Goal: Check status

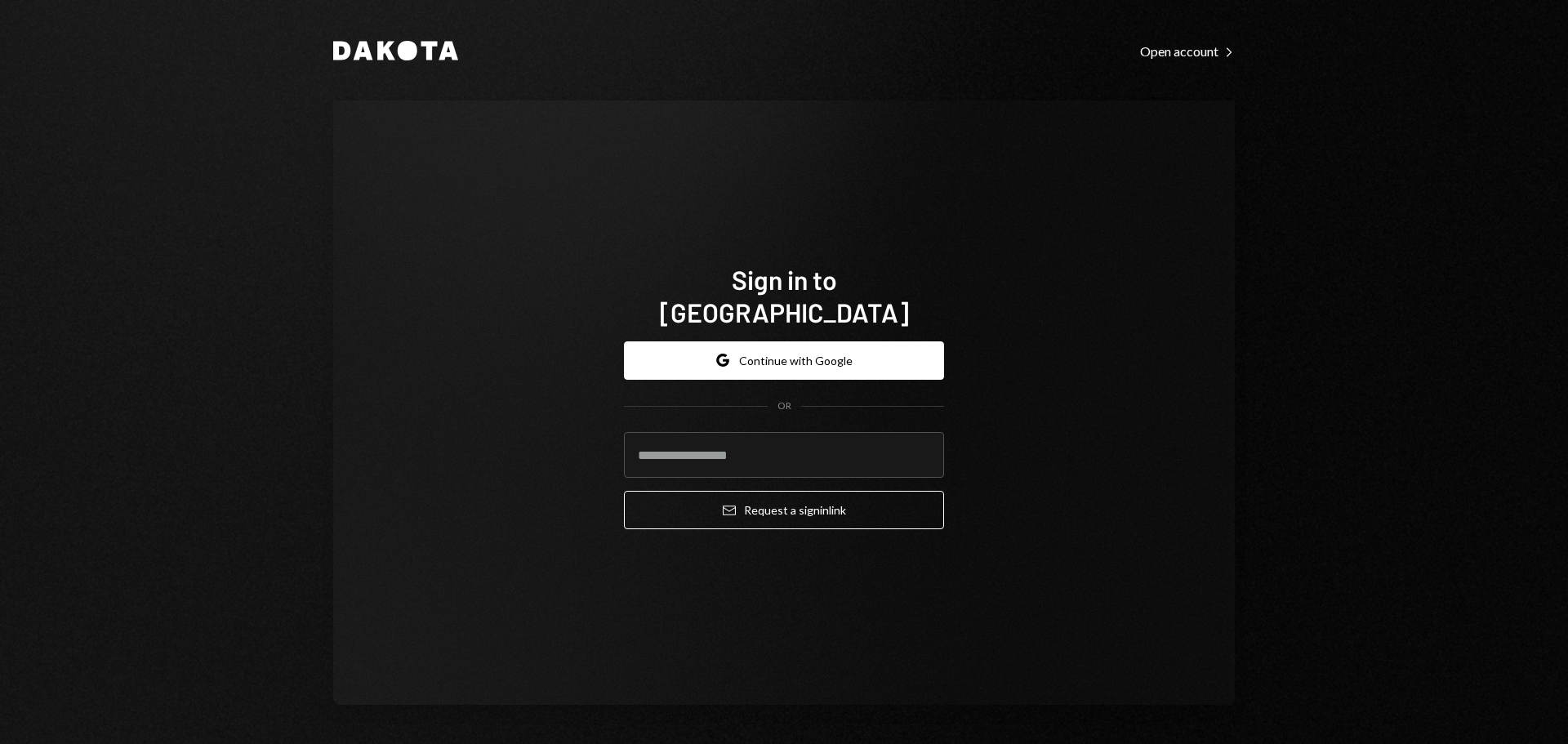
type input "**********"
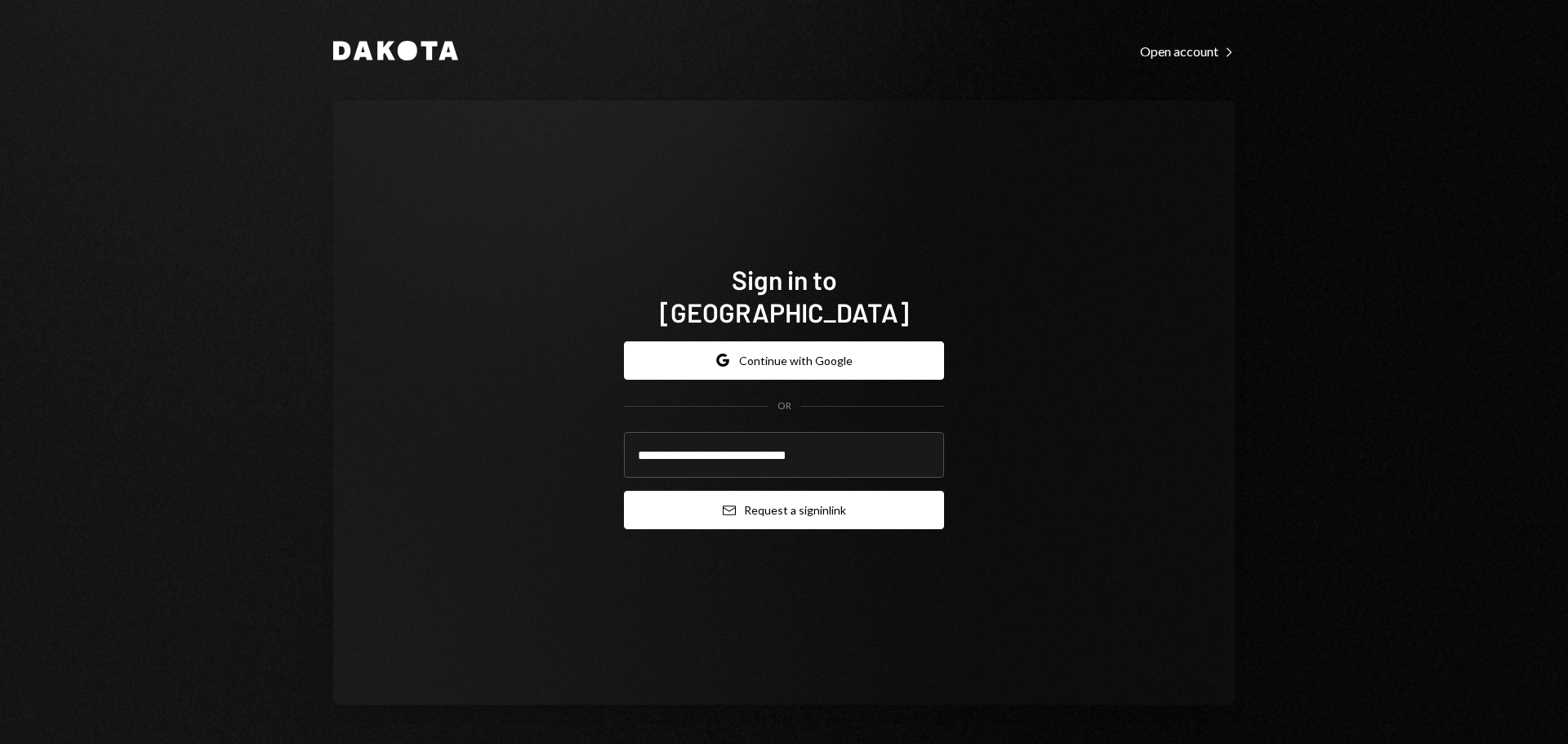
click at [753, 491] on button "Email Request a sign in link" at bounding box center [784, 510] width 320 height 39
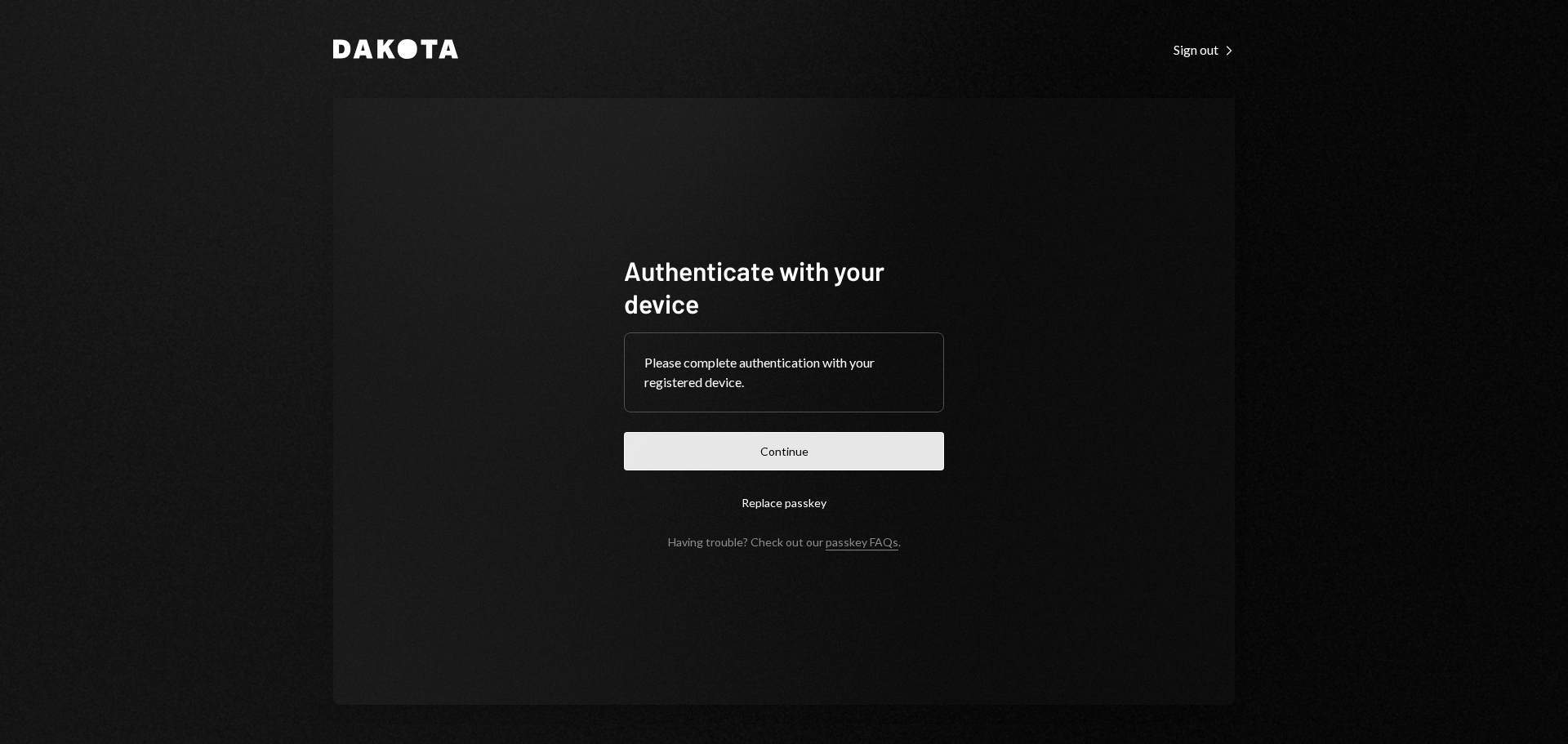
click at [733, 458] on button "Continue" at bounding box center [784, 451] width 320 height 39
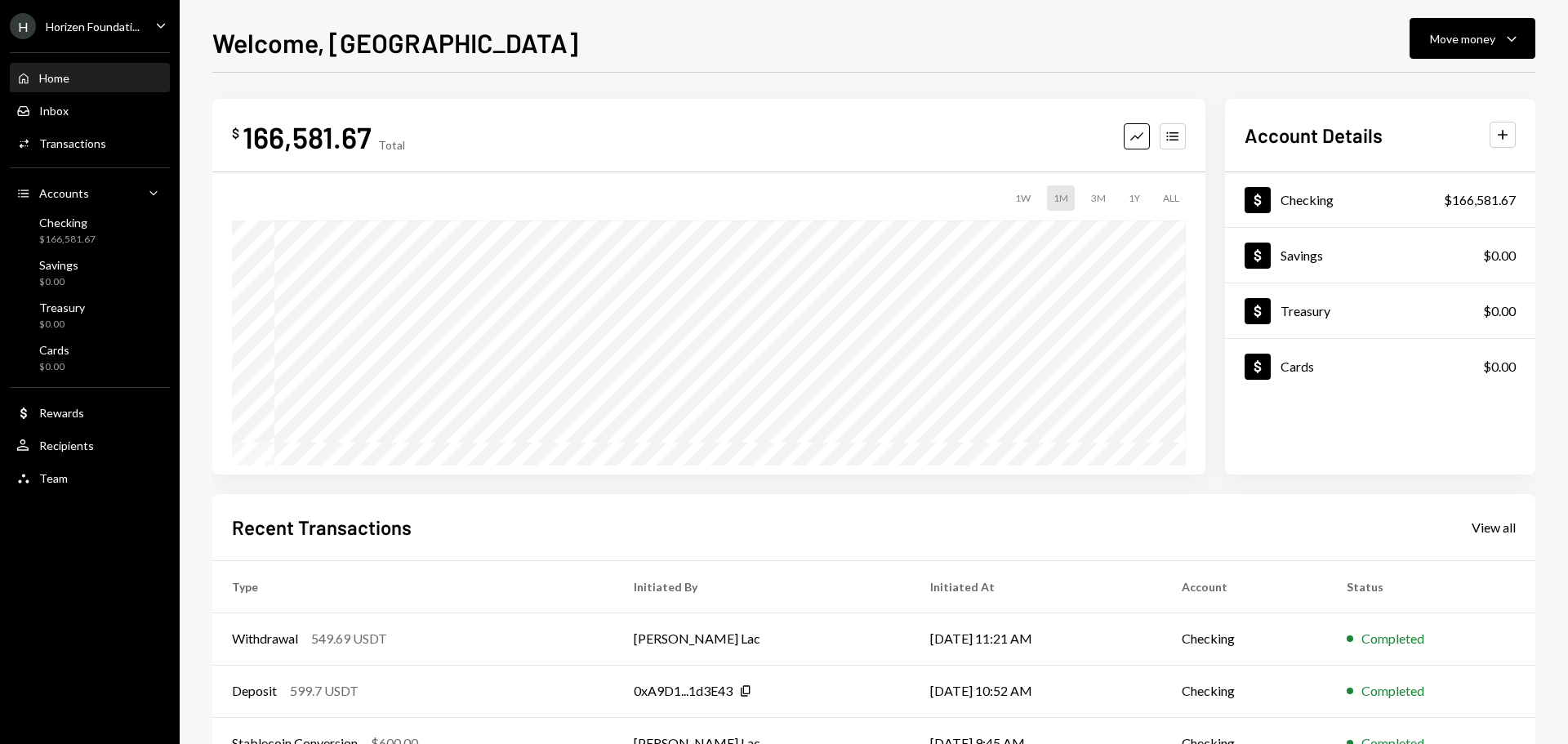
click at [118, 28] on div "Horizen Foundati..." at bounding box center [93, 26] width 94 height 14
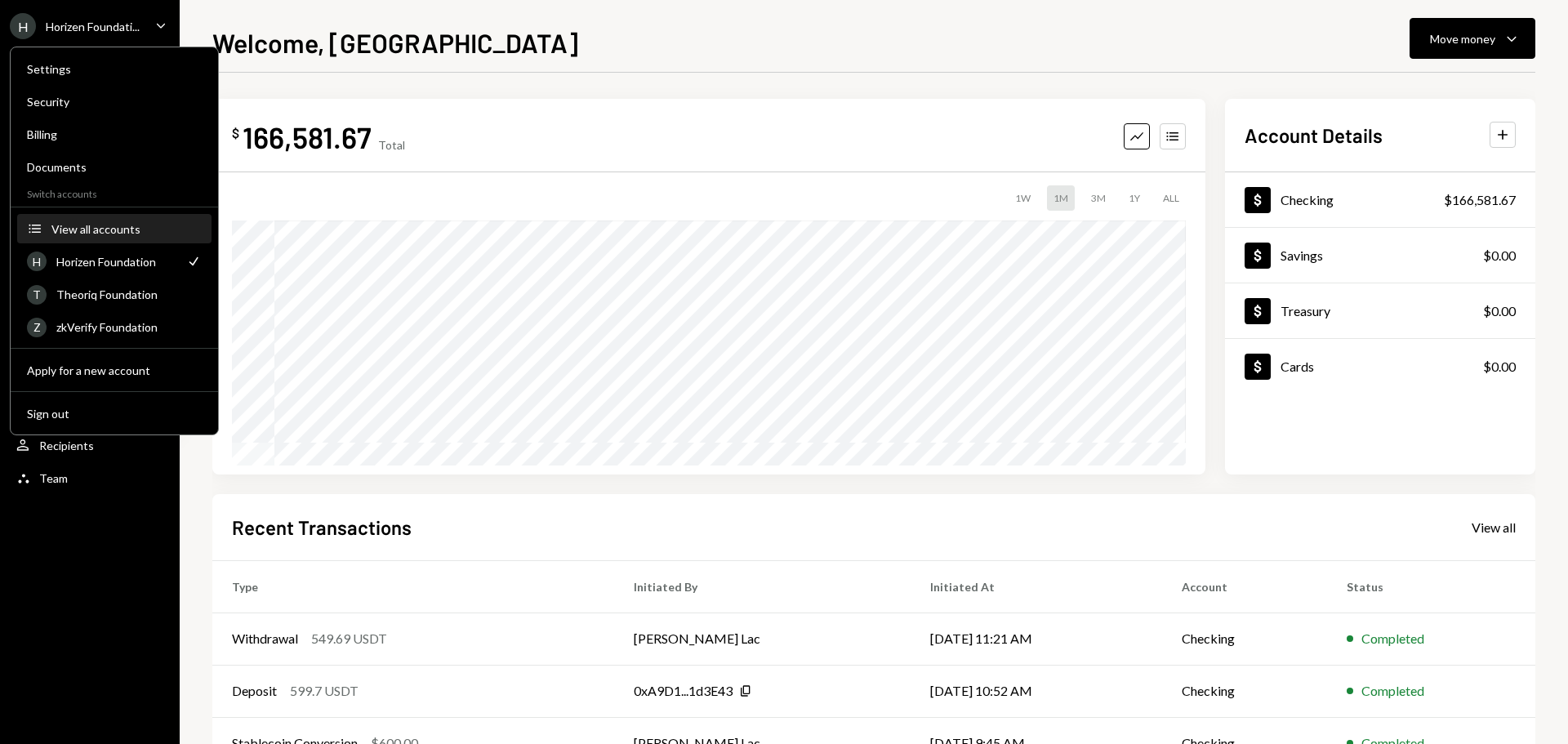
click at [88, 234] on div "View all accounts" at bounding box center [127, 228] width 150 height 14
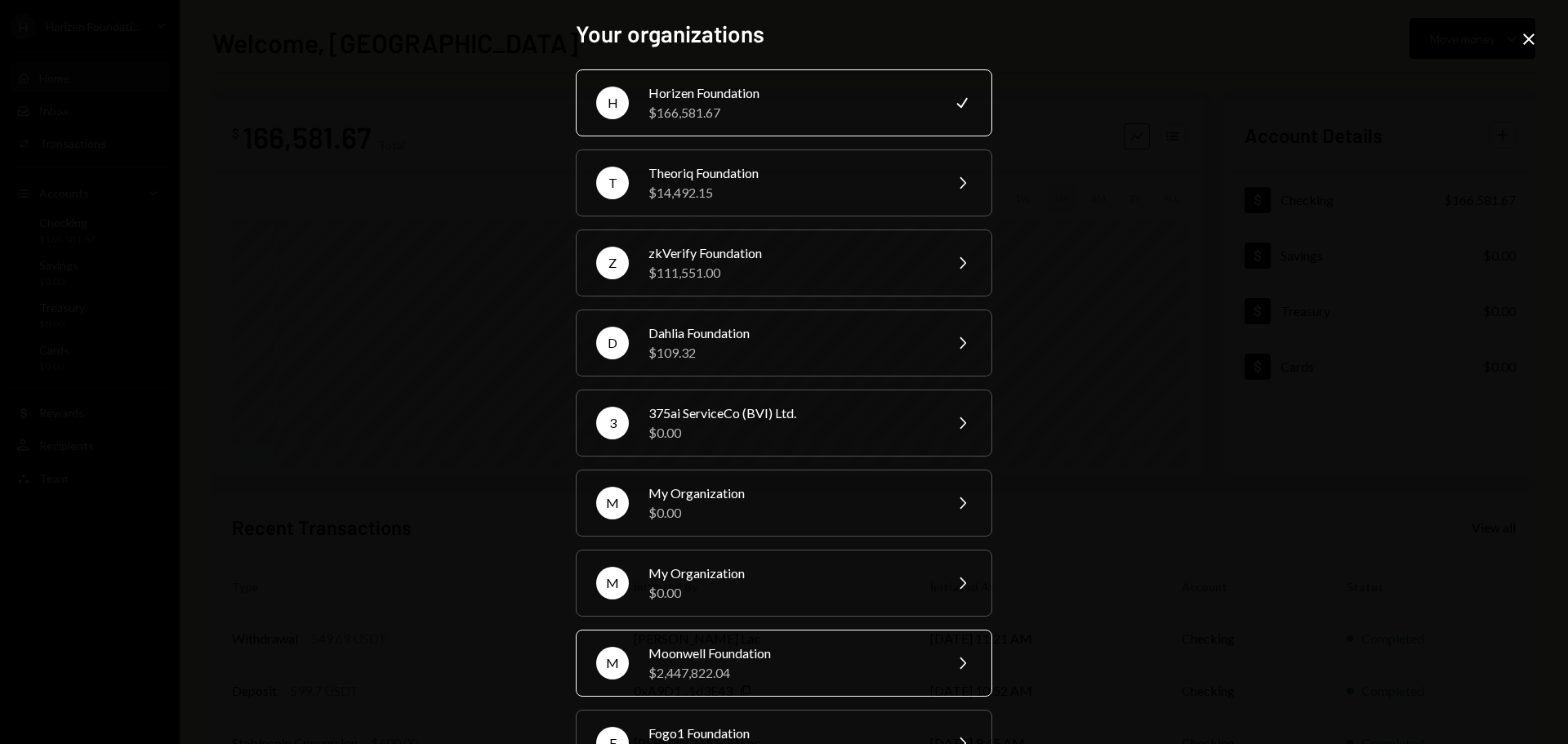
drag, startPoint x: 710, startPoint y: 653, endPoint x: 653, endPoint y: 657, distance: 57.1
click at [653, 657] on div "Moonwell Foundation" at bounding box center [791, 652] width 284 height 19
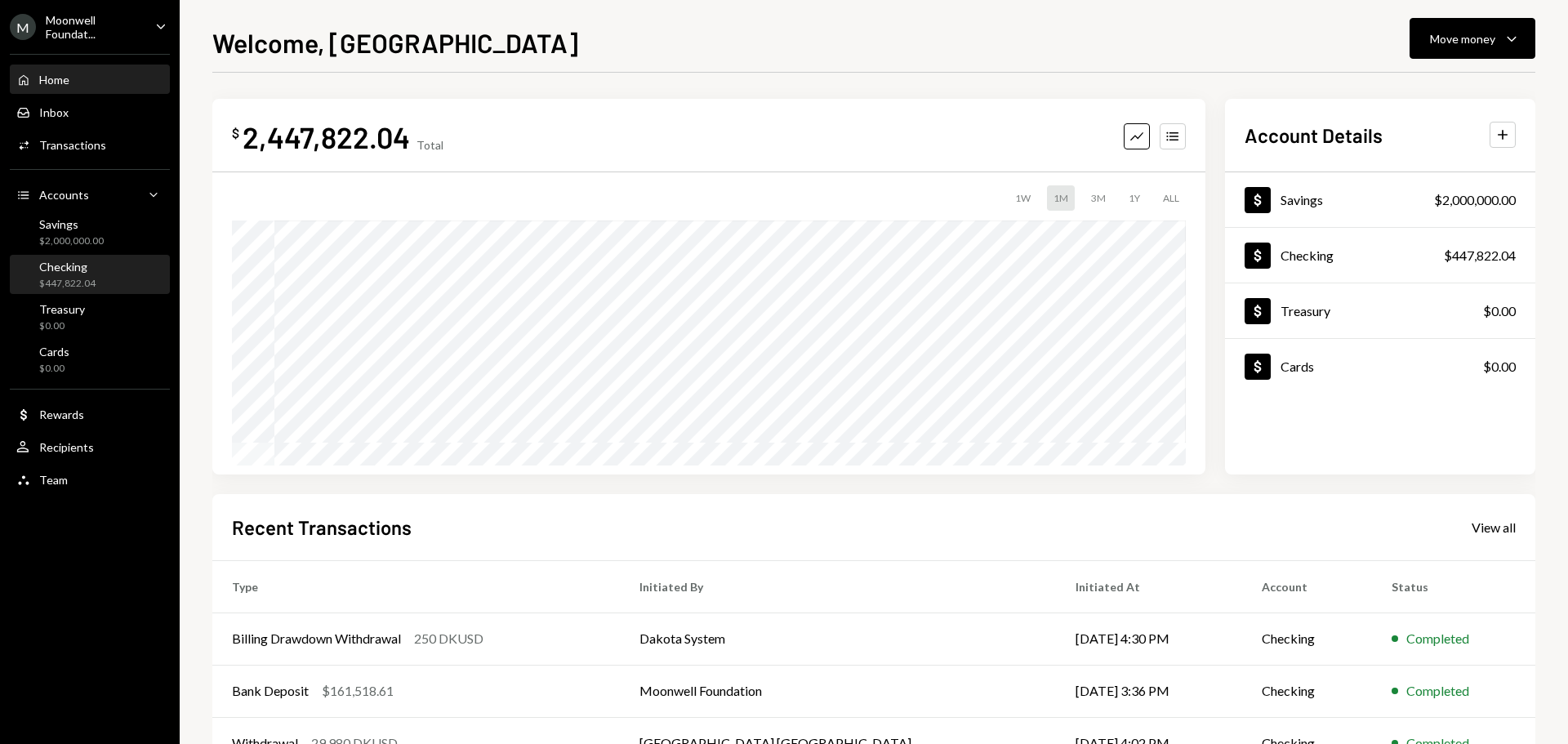
click at [97, 273] on div "Checking $447,822.04" at bounding box center [90, 275] width 147 height 31
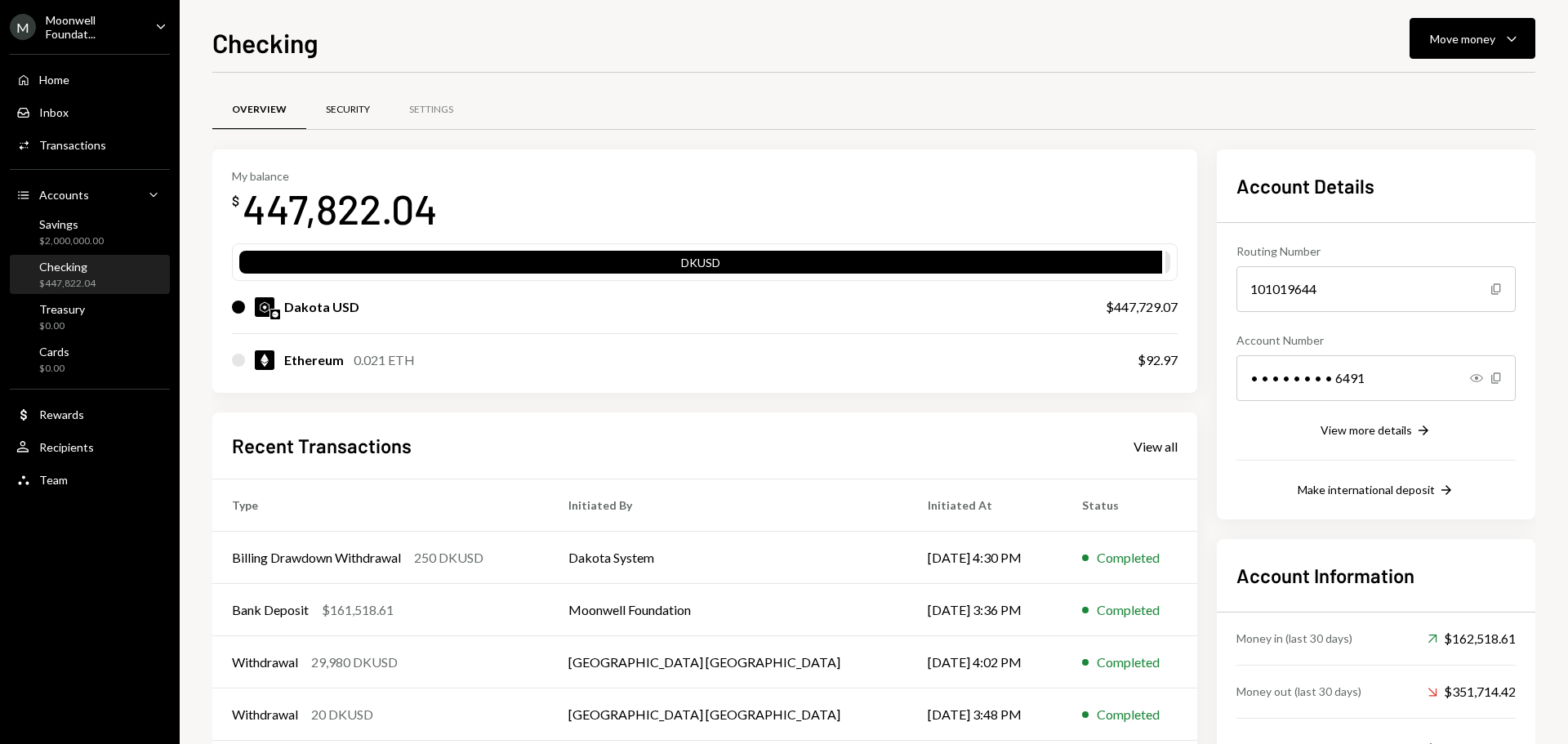
click at [344, 112] on div "Security" at bounding box center [348, 109] width 44 height 14
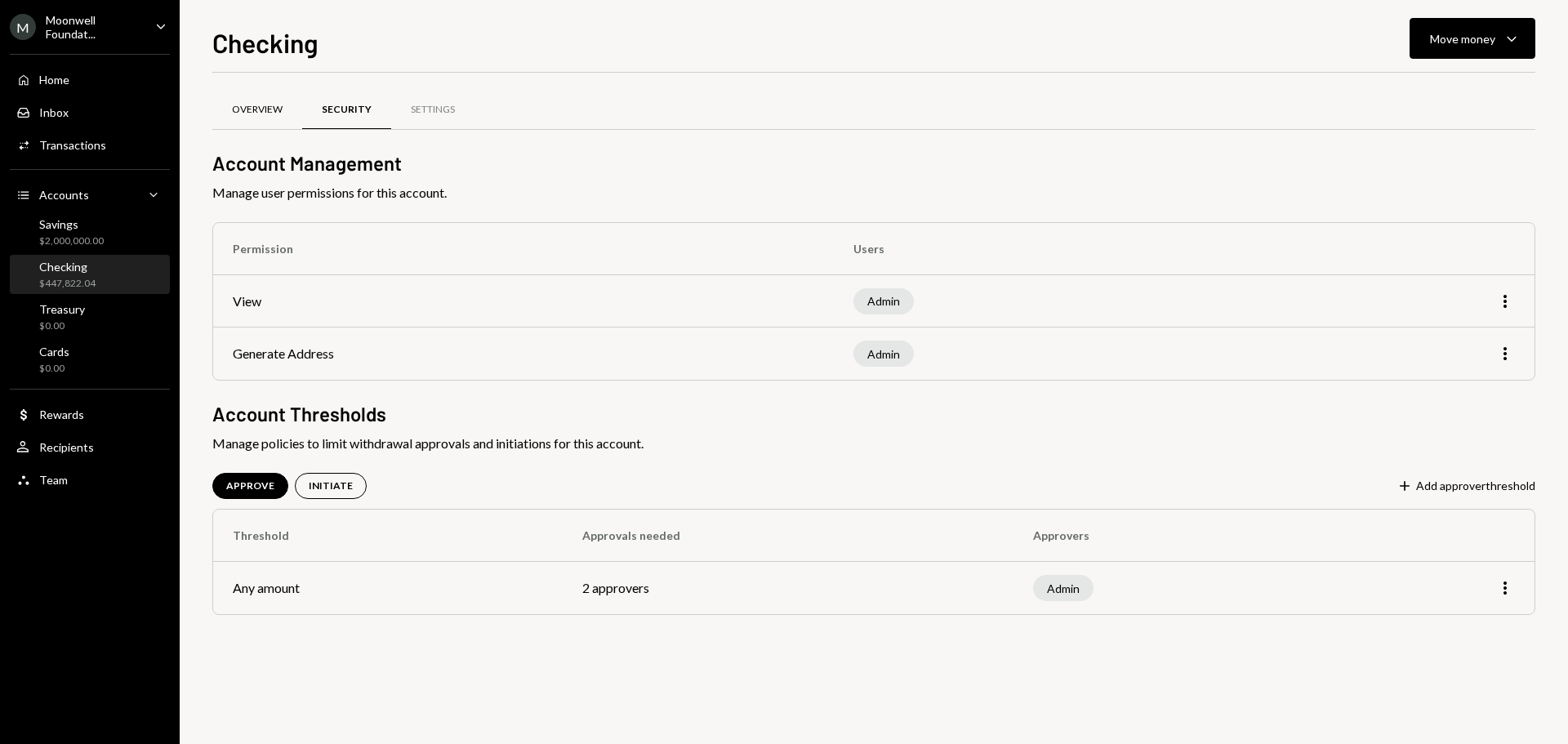
click at [257, 108] on div "Overview" at bounding box center [257, 109] width 50 height 14
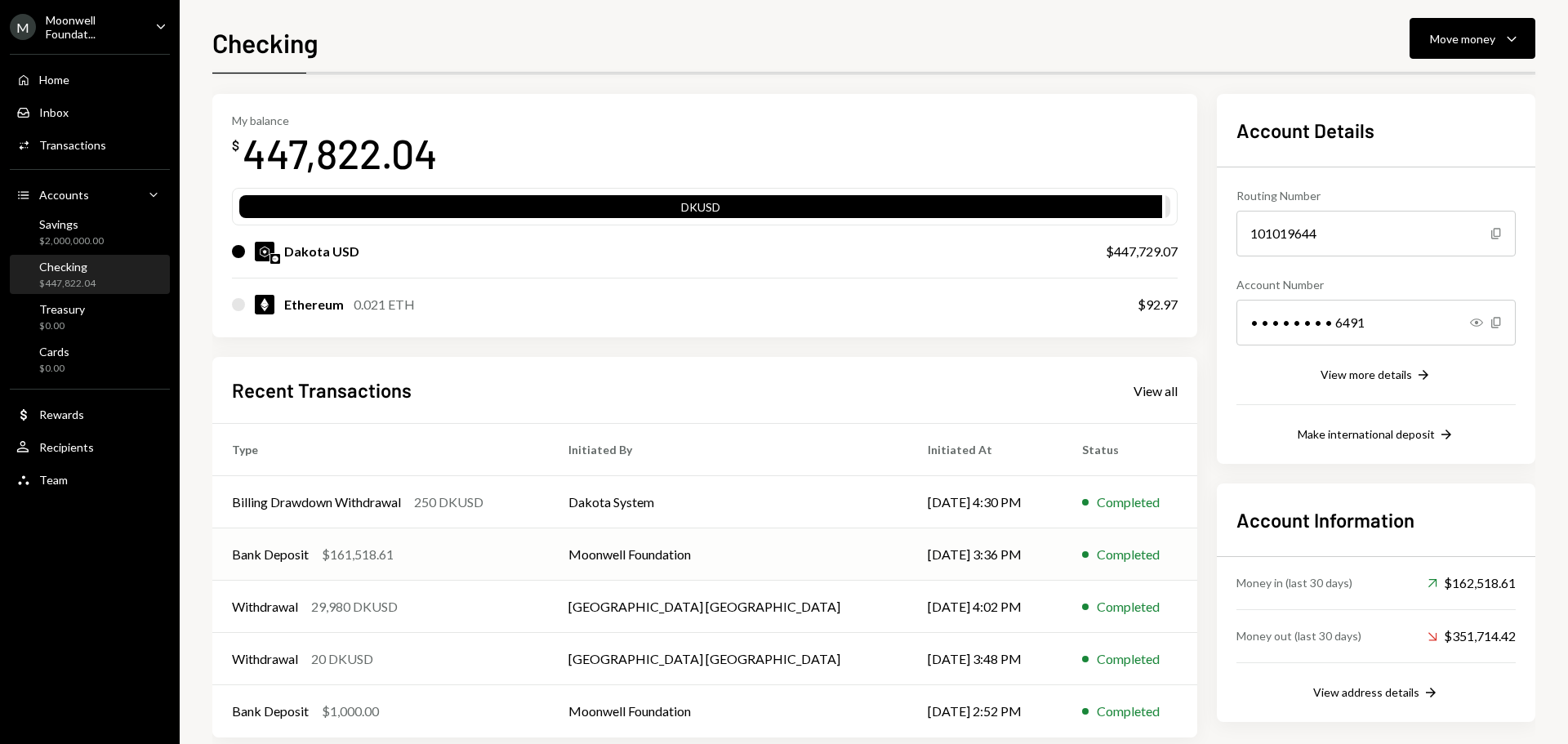
scroll to position [82, 0]
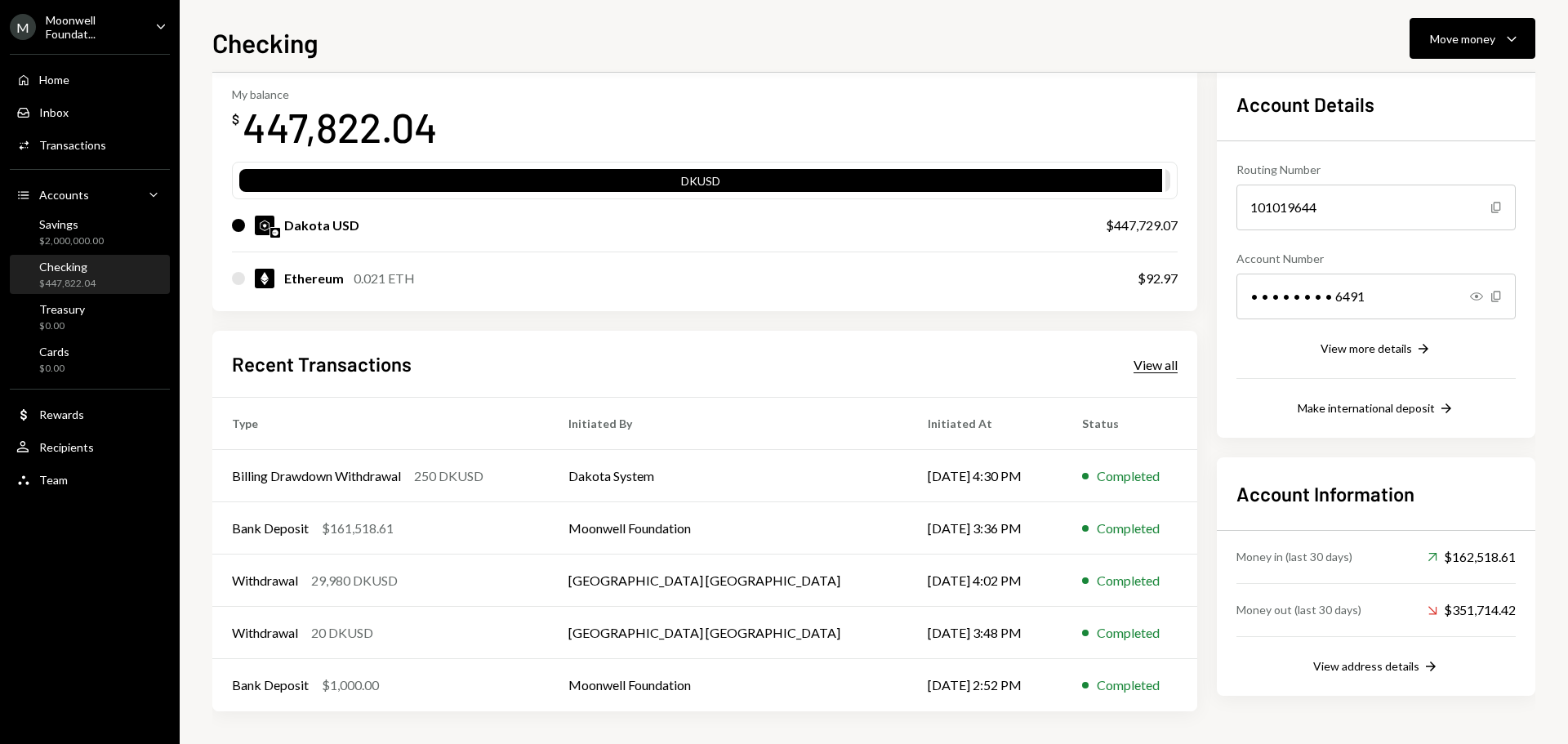
click at [1155, 365] on div "View all" at bounding box center [1155, 365] width 44 height 17
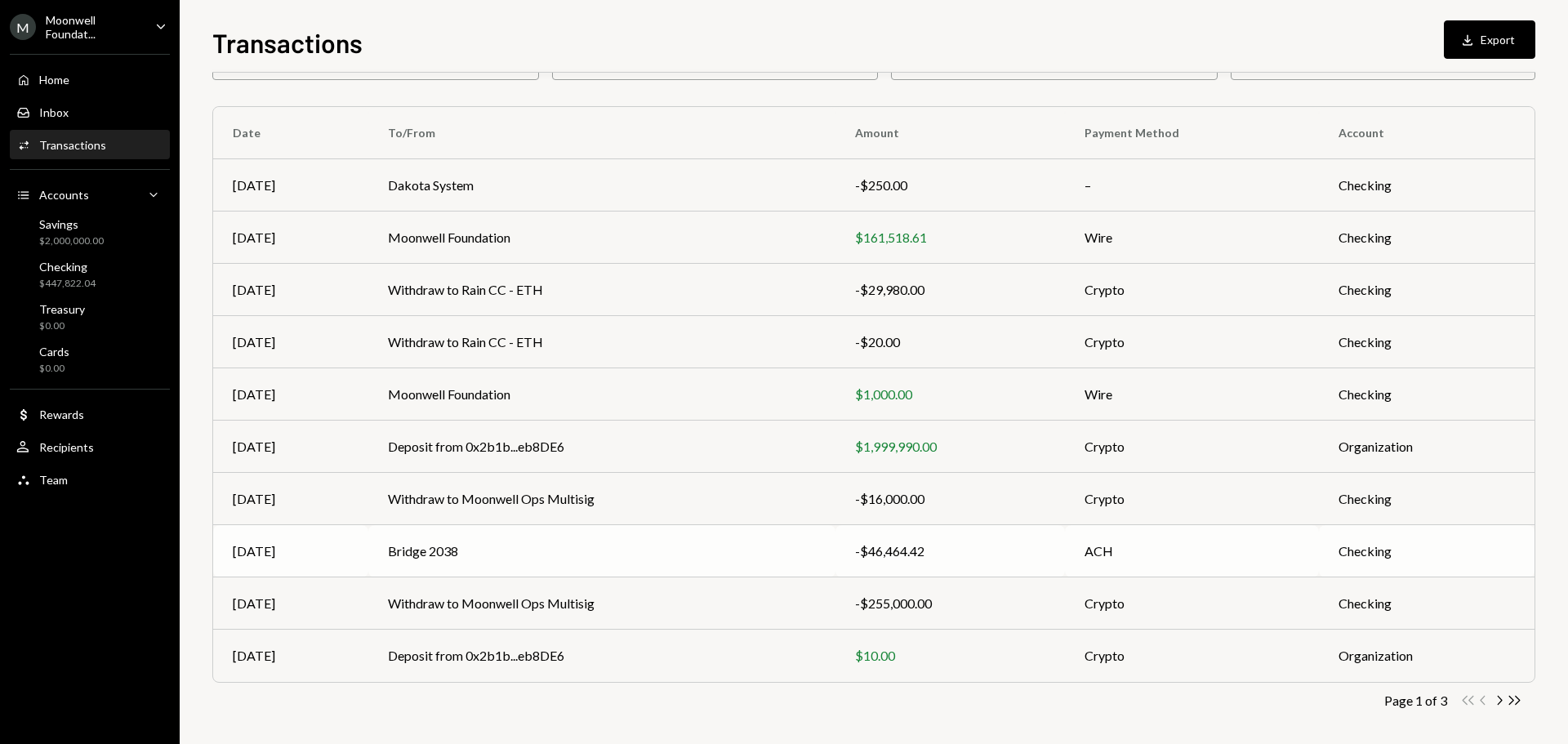
scroll to position [108, 0]
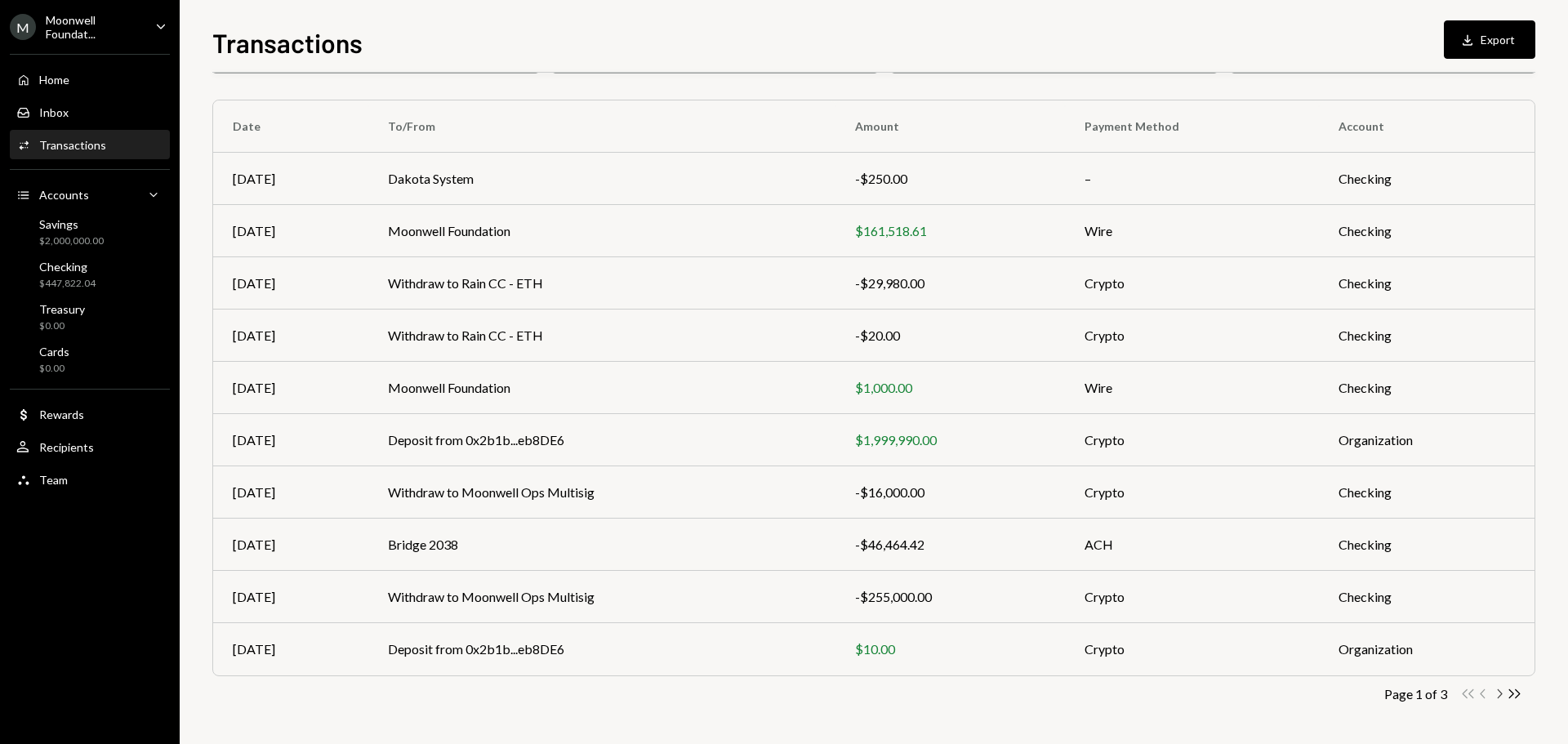
click at [1502, 694] on icon "button" at bounding box center [1499, 694] width 5 height 9
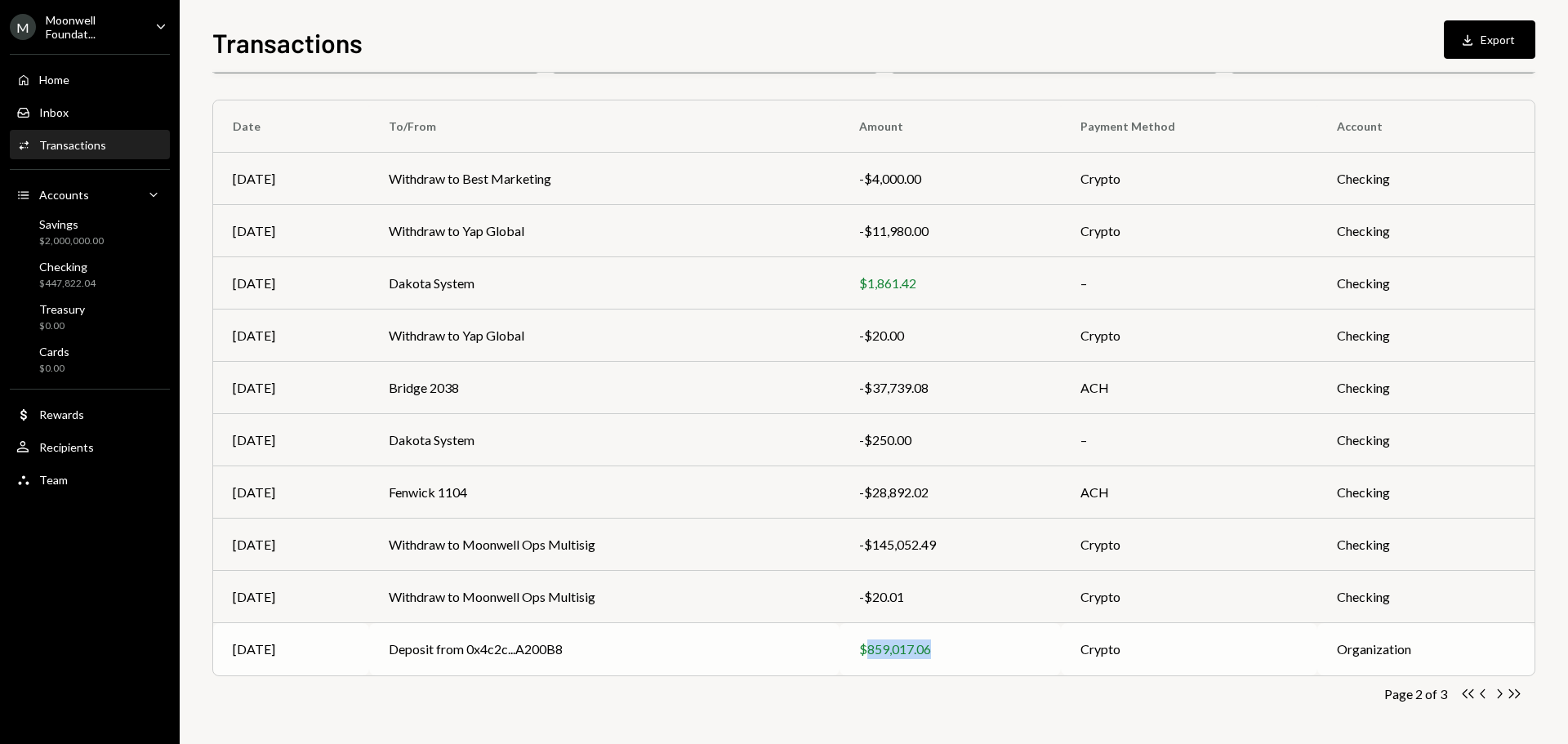
drag, startPoint x: 933, startPoint y: 652, endPoint x: 866, endPoint y: 652, distance: 67.0
click at [866, 652] on div "$859,017.06" at bounding box center [950, 649] width 183 height 19
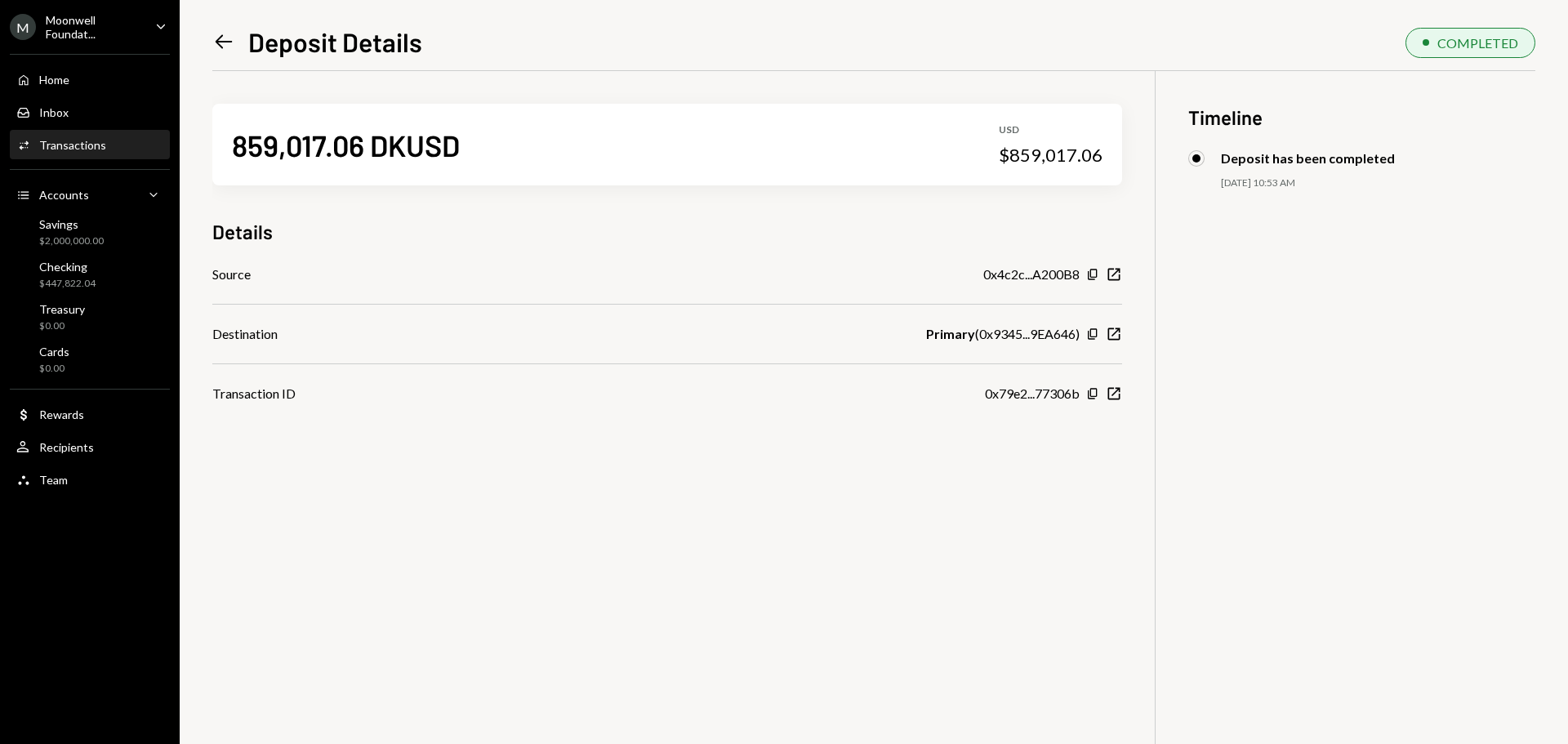
drag, startPoint x: 891, startPoint y: 653, endPoint x: 665, endPoint y: 507, distance: 269.1
click at [665, 507] on div "859,017.06 DKUSD USD $859,017.06 Details Source 0x4c2c...A200B8 Copy New Window…" at bounding box center [873, 442] width 1323 height 744
drag, startPoint x: 1014, startPoint y: 150, endPoint x: 1100, endPoint y: 153, distance: 86.1
click at [1100, 153] on div "$859,017.06" at bounding box center [1051, 155] width 104 height 23
copy div "859,017.06"
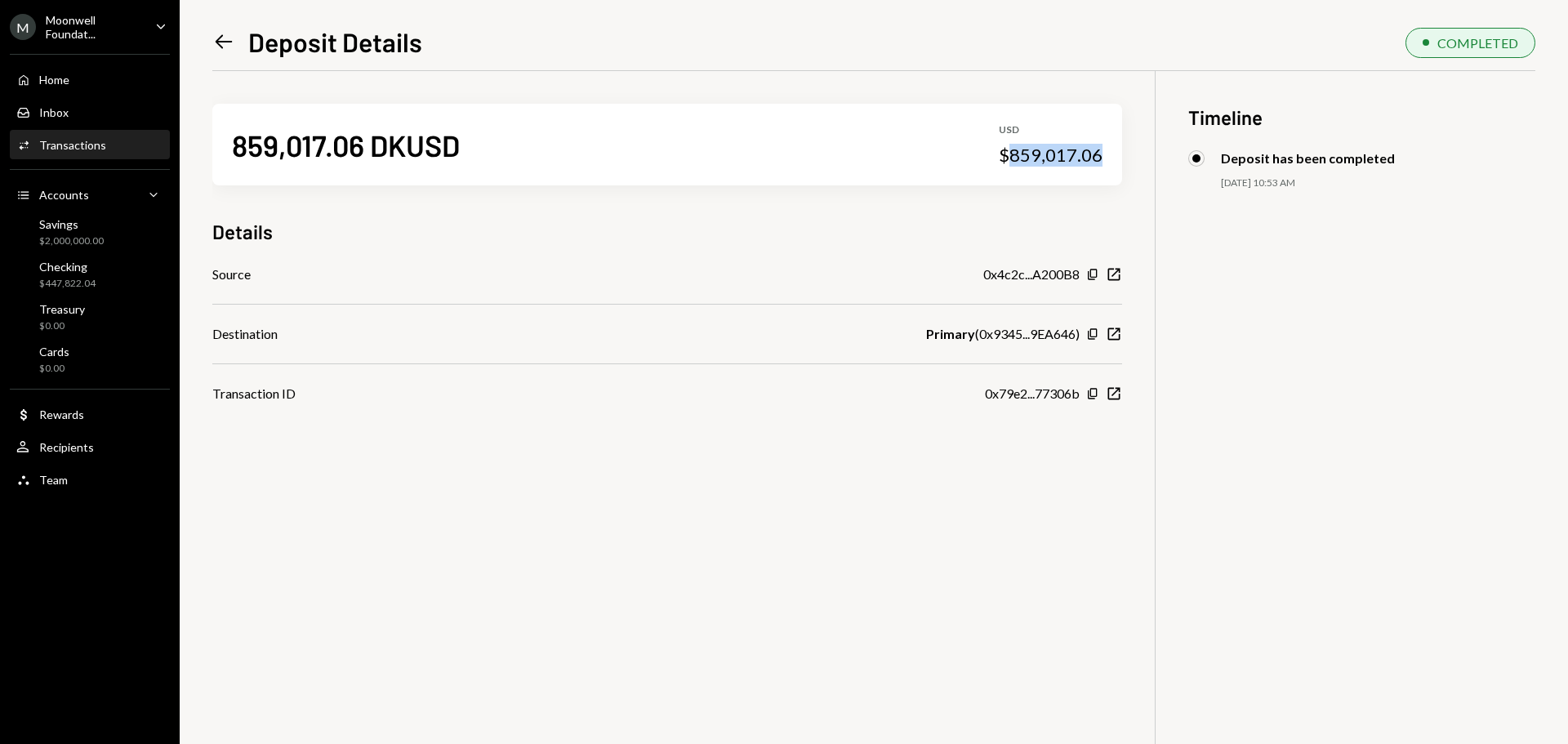
click at [213, 38] on icon "Left Arrow" at bounding box center [223, 41] width 23 height 23
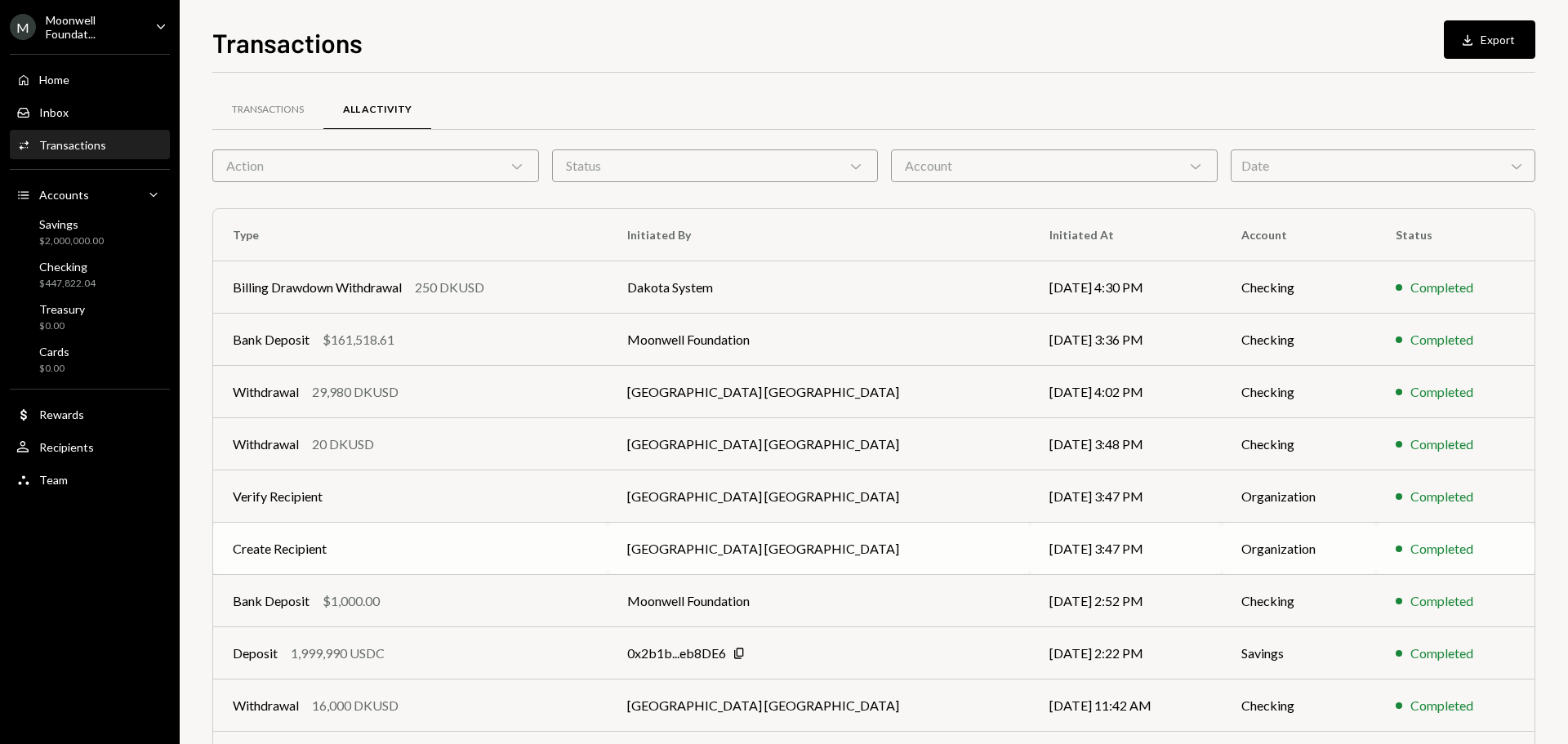
scroll to position [54, 0]
click at [279, 169] on div "Action Chevron Down" at bounding box center [375, 166] width 327 height 33
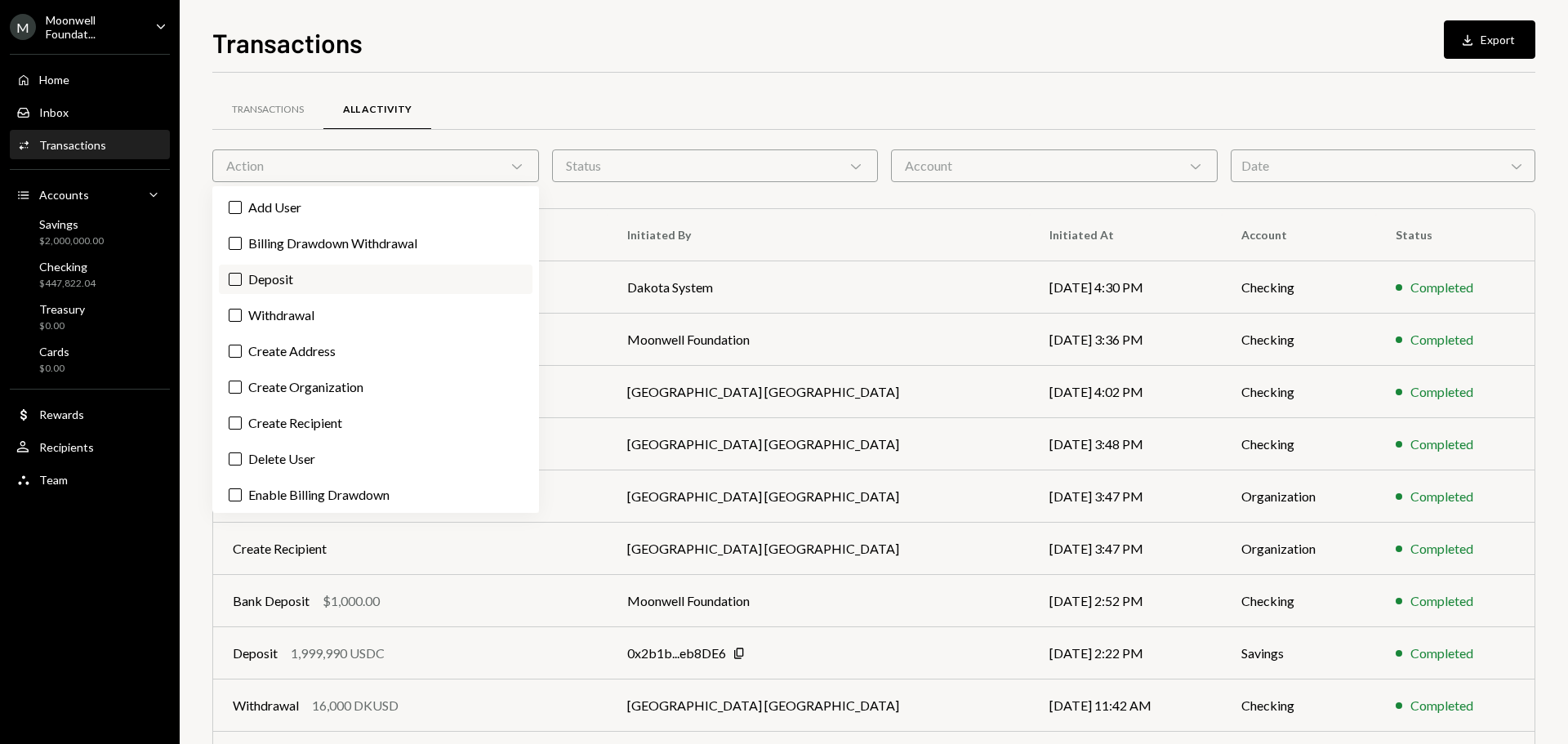
click at [286, 281] on label "Deposit" at bounding box center [376, 279] width 314 height 29
click at [241, 281] on button "Deposit" at bounding box center [235, 279] width 13 height 13
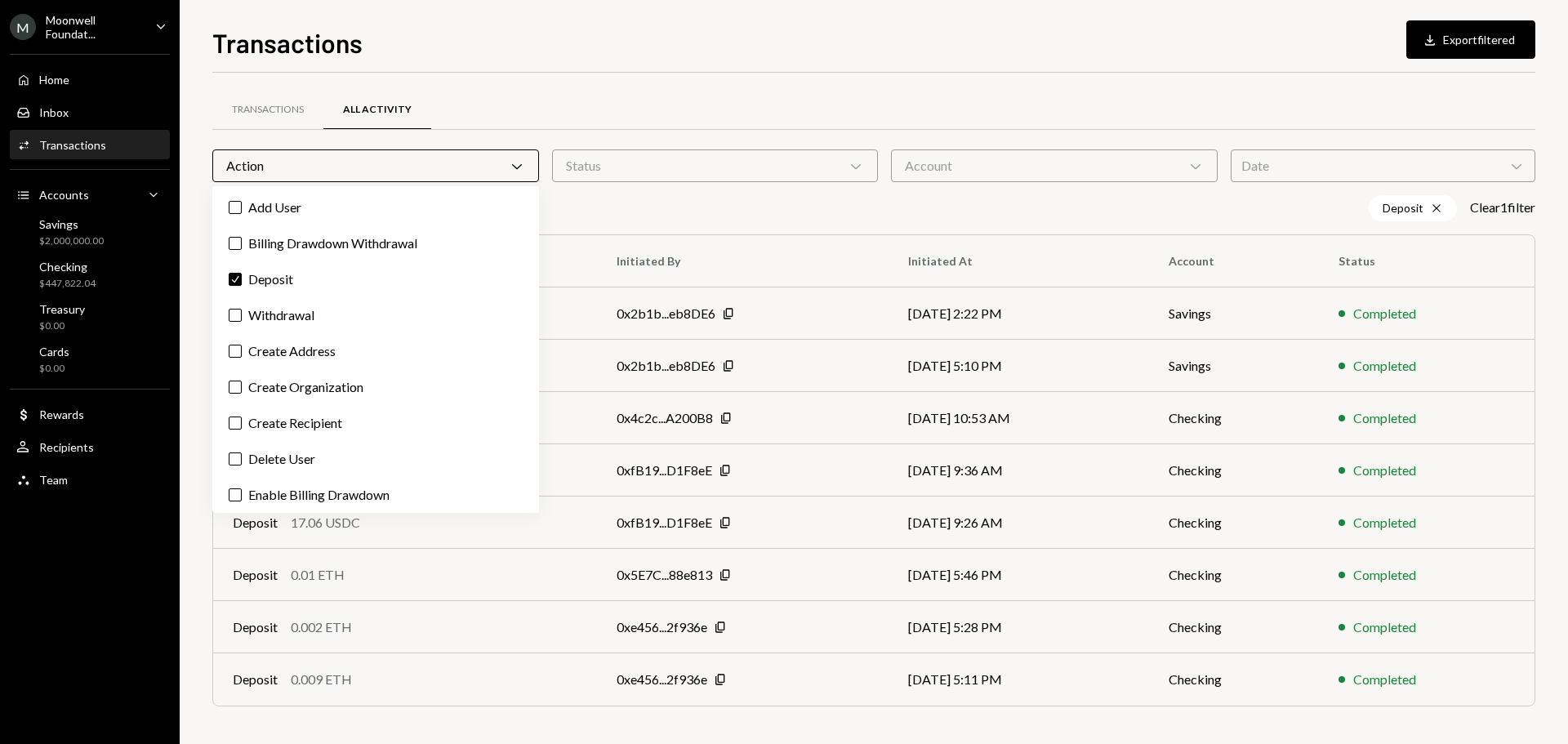
click at [612, 102] on div "Transactions All Activity" at bounding box center [873, 109] width 1323 height 41
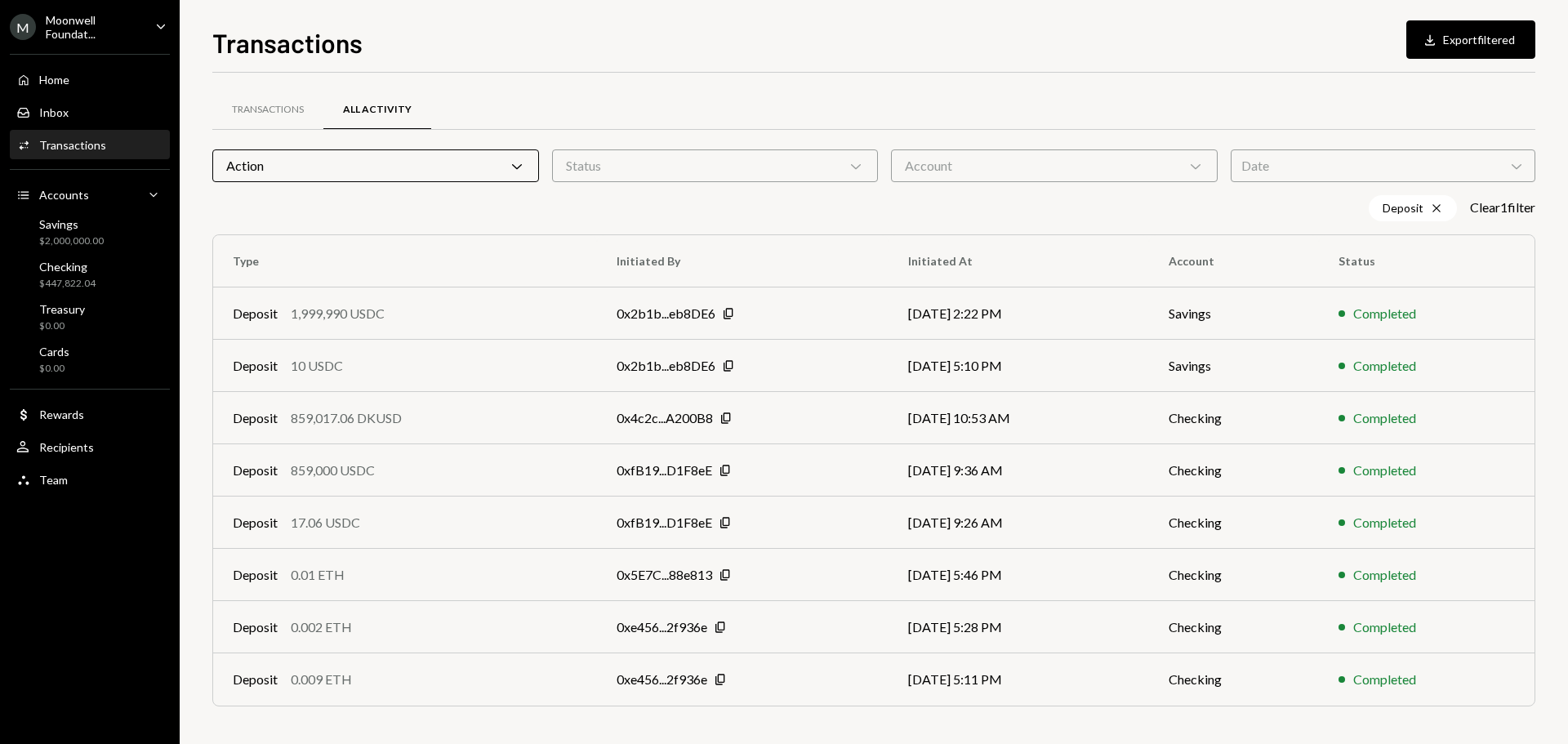
click at [279, 172] on div "Action Chevron Down" at bounding box center [375, 166] width 327 height 33
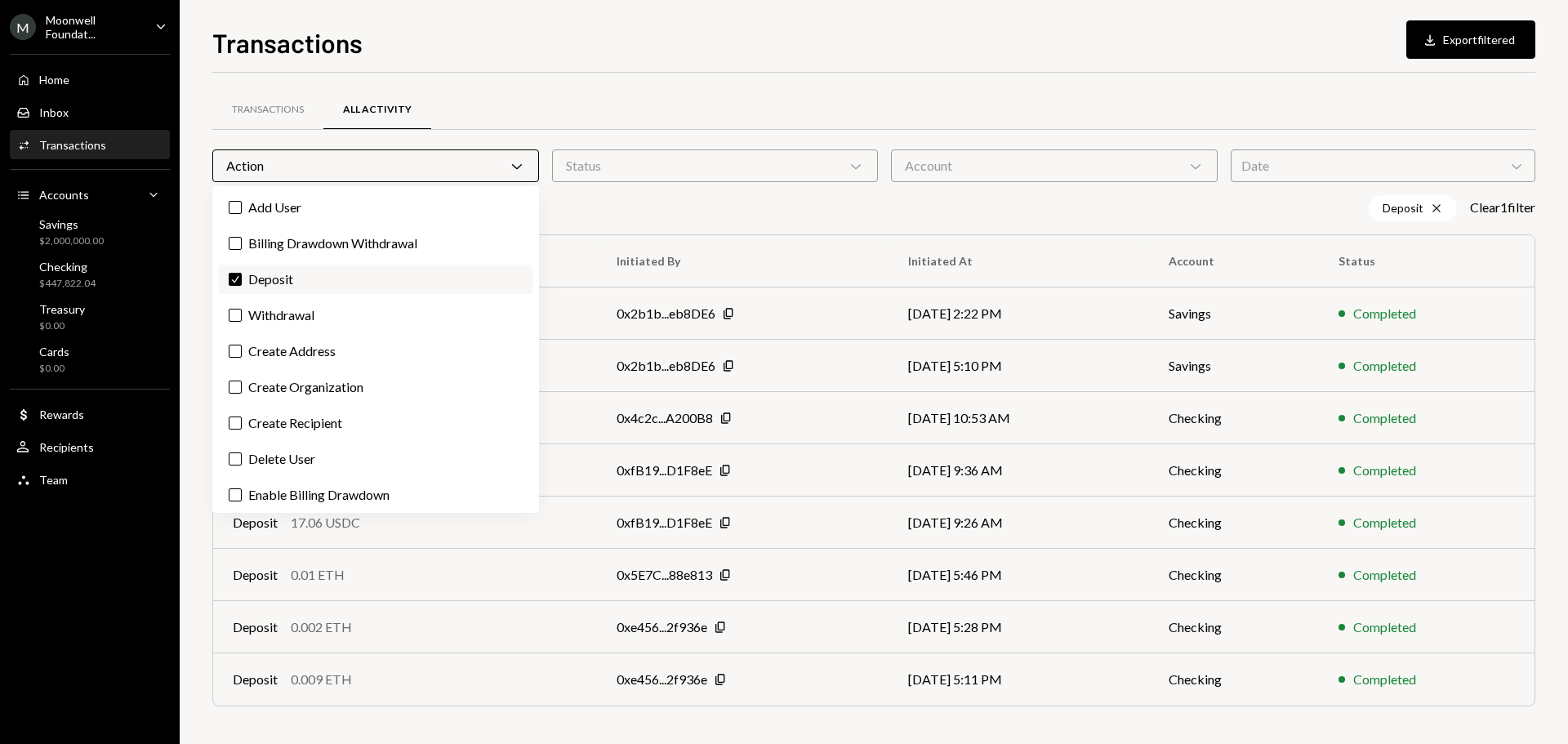
click at [272, 275] on label "Check Deposit" at bounding box center [376, 279] width 314 height 29
click at [241, 275] on button "Check" at bounding box center [235, 279] width 13 height 13
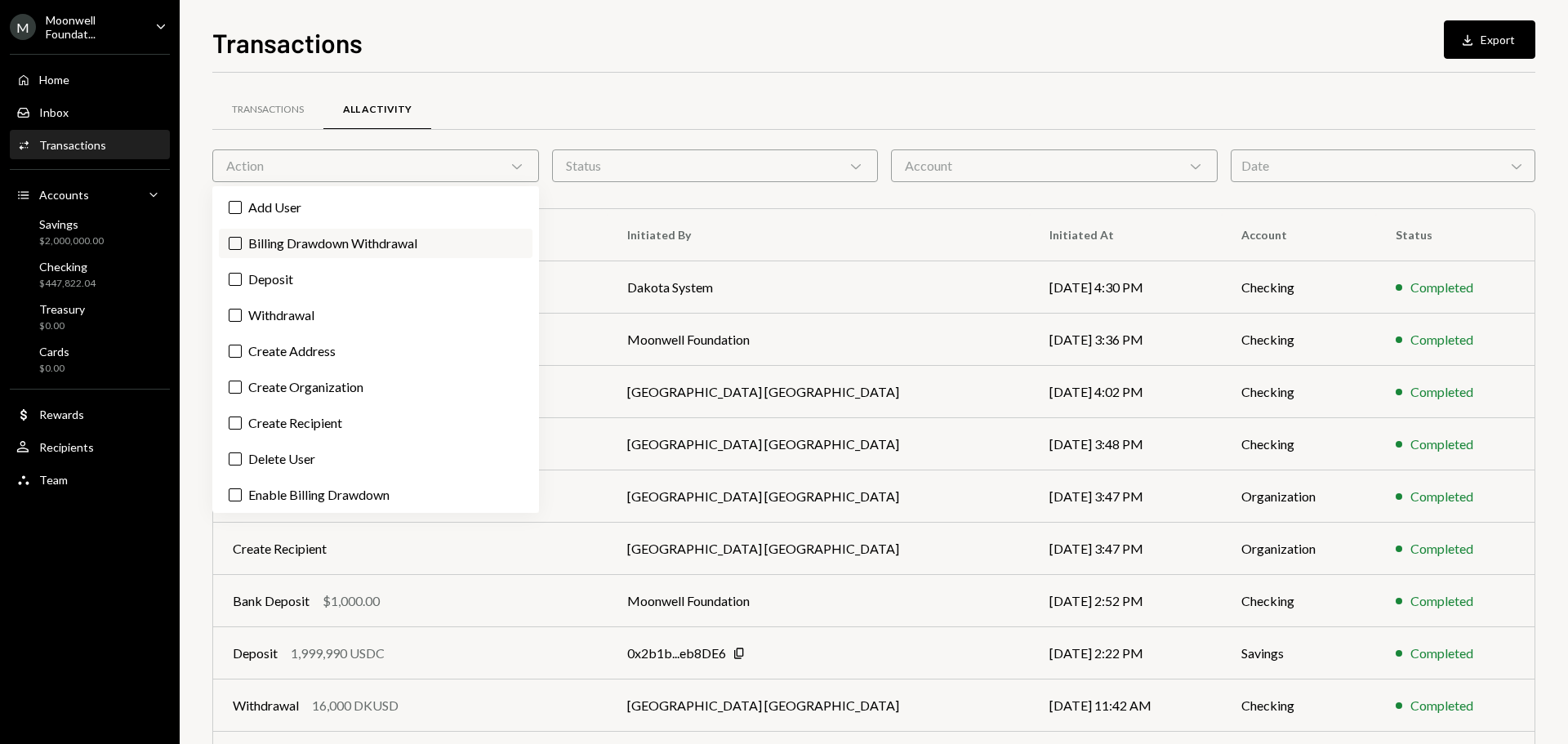
click at [282, 238] on label "Billing Drawdown Withdrawal" at bounding box center [376, 243] width 314 height 29
click at [241, 238] on button "Billing Drawdown Withdrawal" at bounding box center [235, 243] width 13 height 13
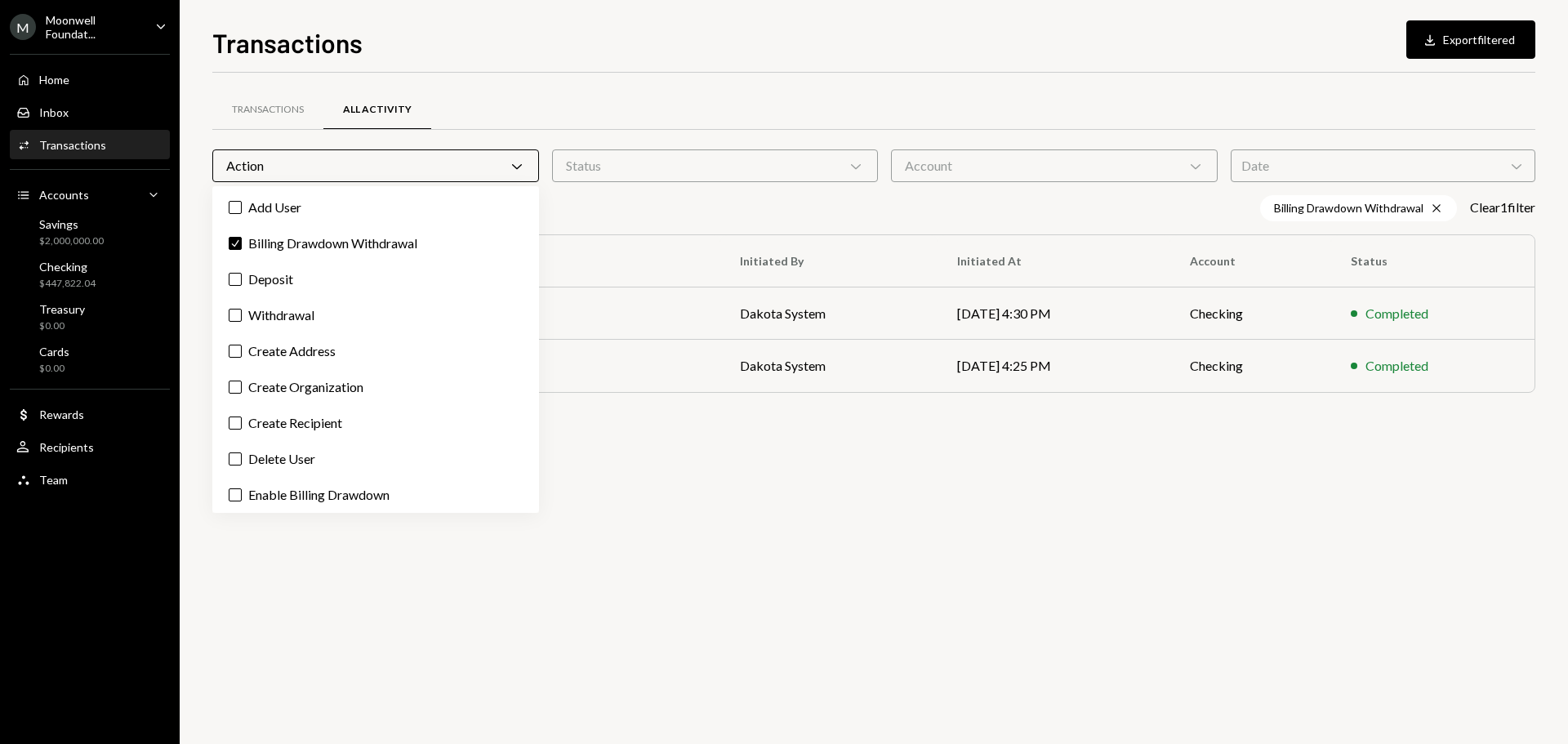
click at [199, 273] on div "Transactions Download Export filtered Transactions All Activity Action Chevron …" at bounding box center [873, 372] width 1388 height 744
